Goal: Task Accomplishment & Management: Manage account settings

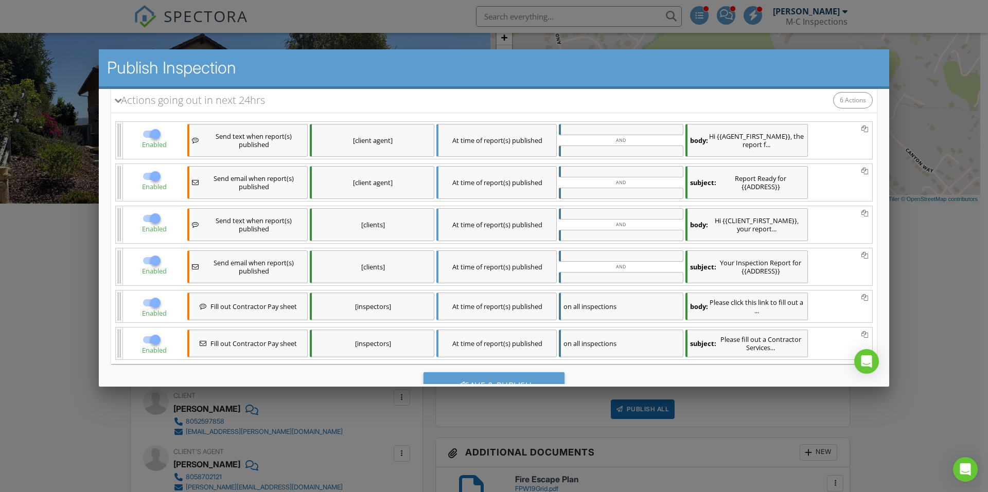
scroll to position [199, 0]
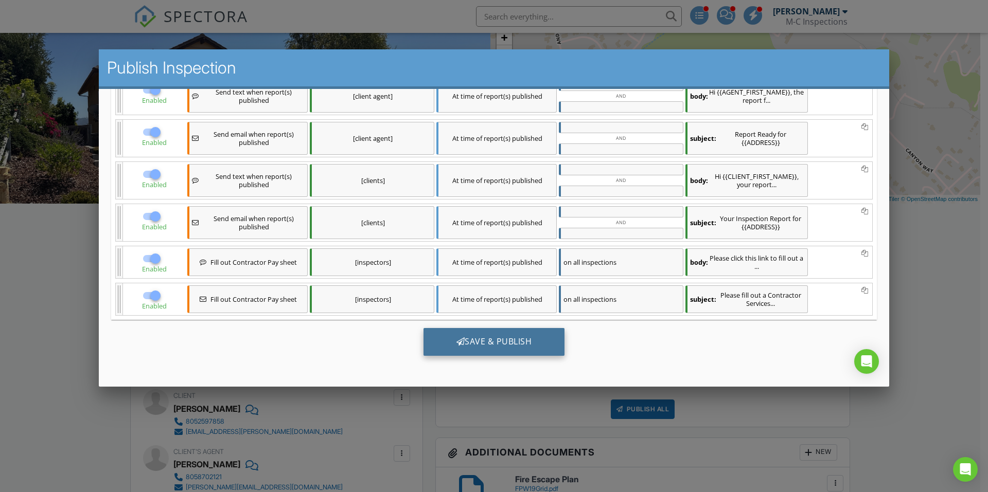
click at [543, 342] on div "Save & Publish" at bounding box center [493, 342] width 141 height 28
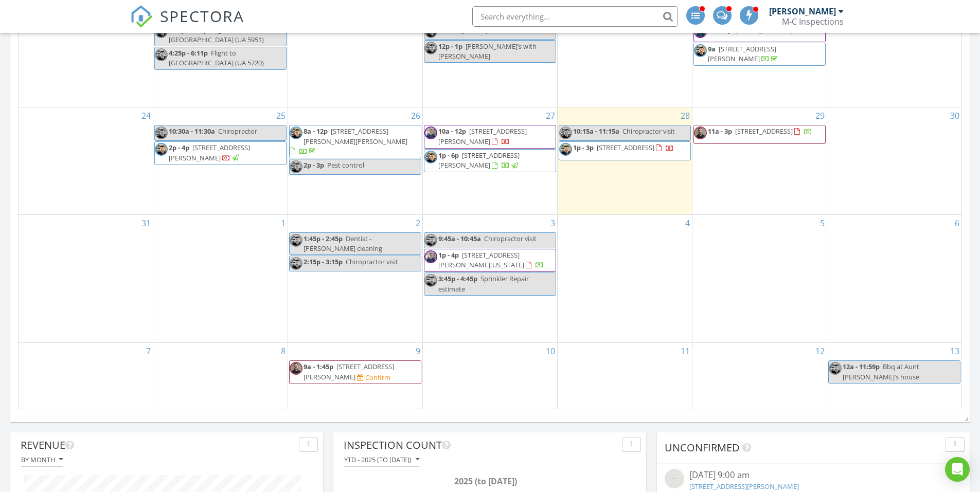
scroll to position [515, 0]
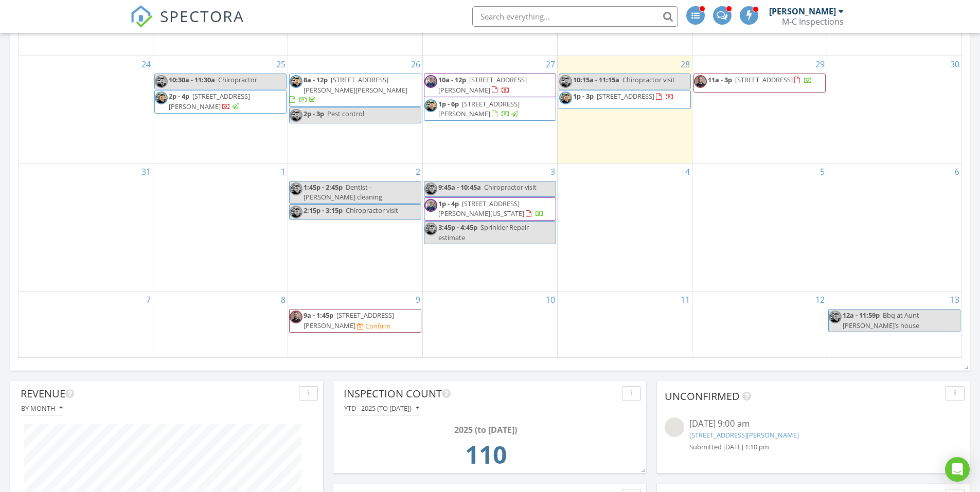
click at [343, 320] on span "[STREET_ADDRESS][PERSON_NAME]" at bounding box center [349, 320] width 91 height 19
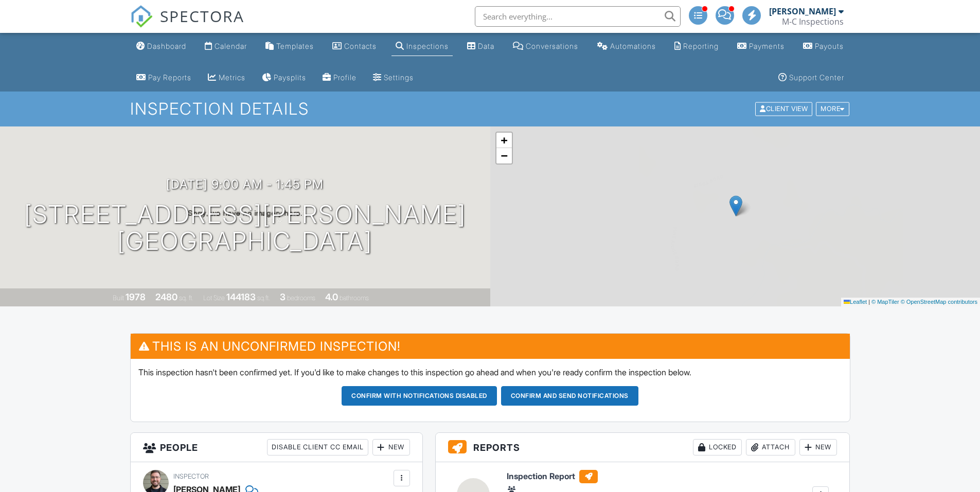
click at [169, 44] on div "Dashboard" at bounding box center [166, 46] width 39 height 9
